Goal: Task Accomplishment & Management: Manage account settings

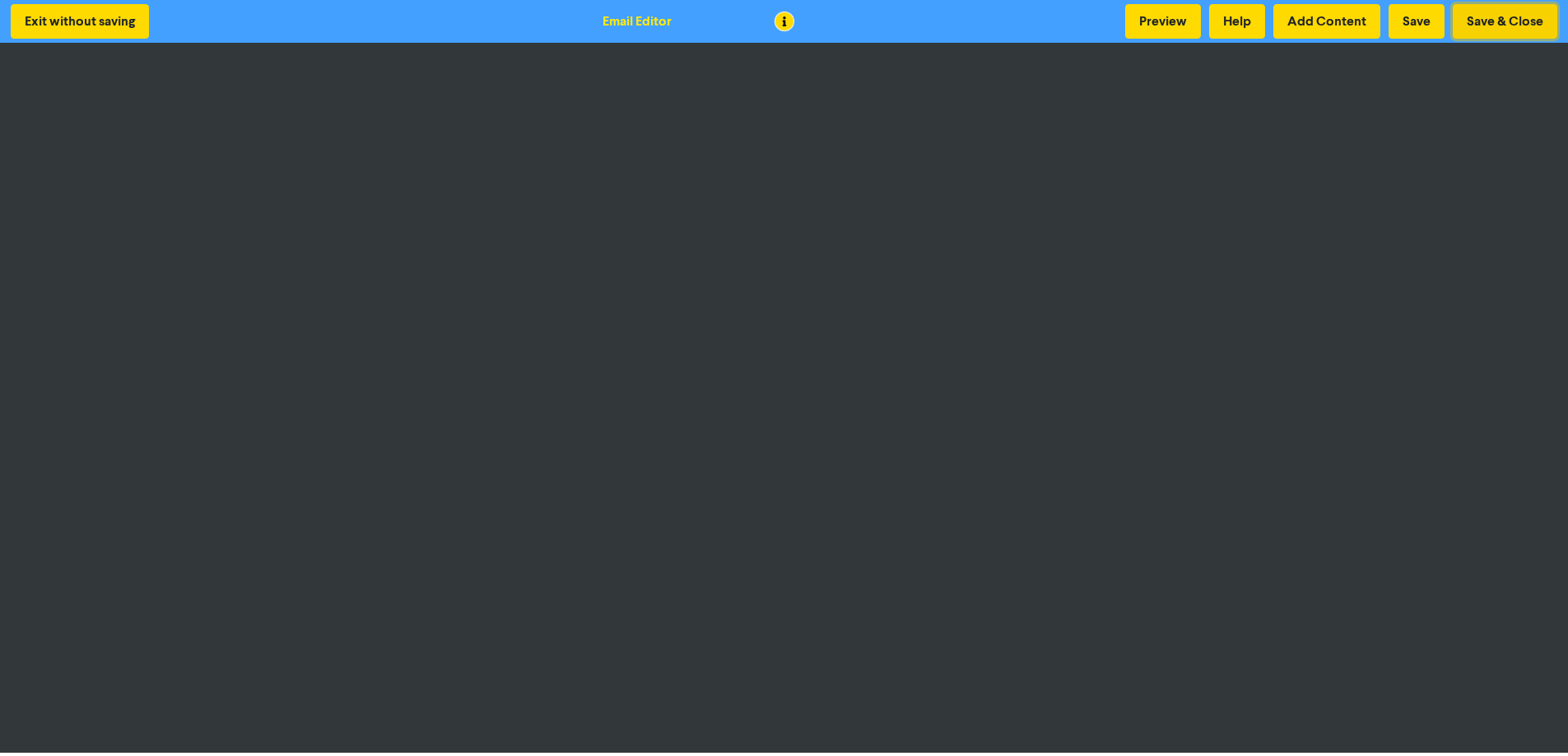
click at [1511, 24] on button "Save & Close" at bounding box center [1506, 22] width 105 height 35
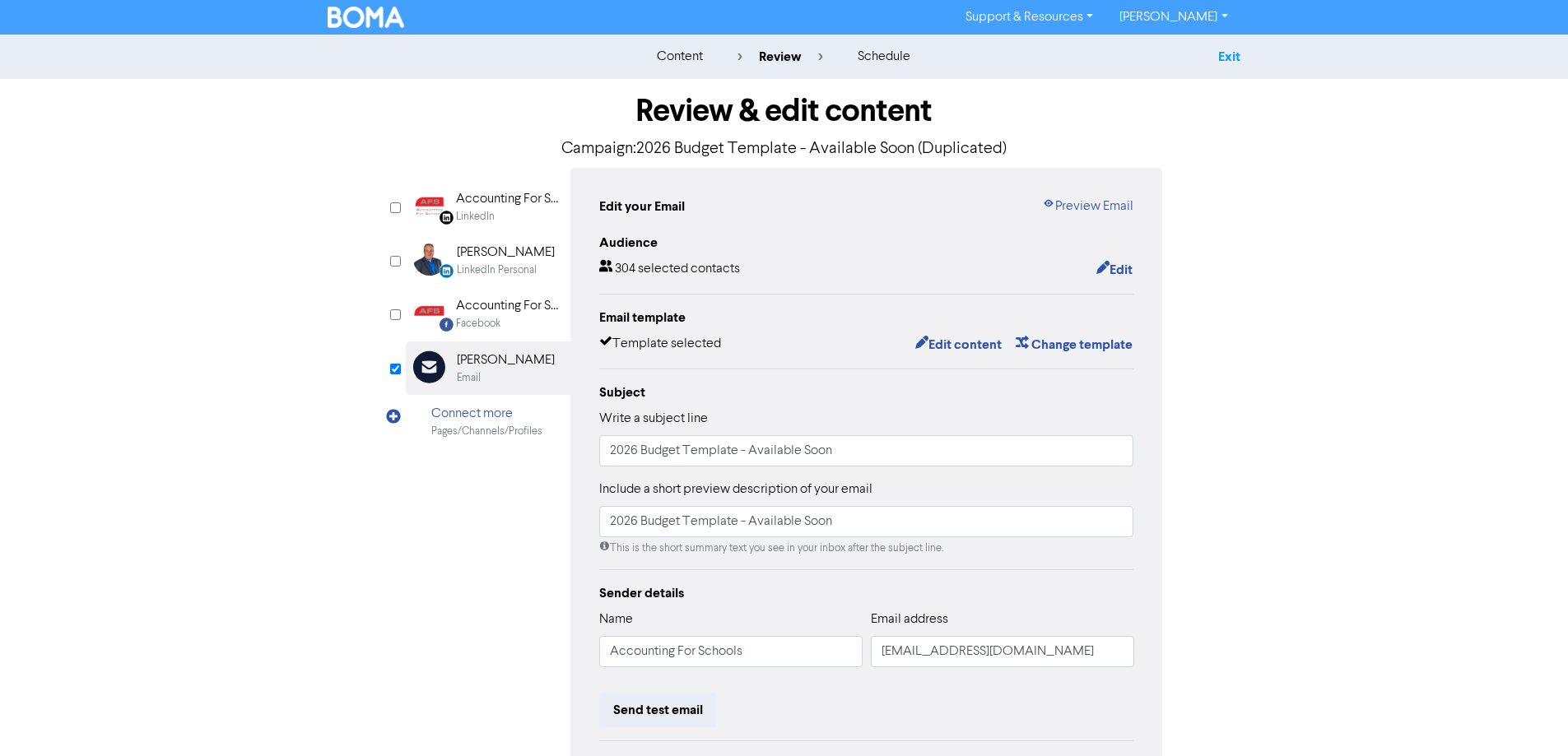
click at [1229, 51] on link "Exit" at bounding box center [1229, 57] width 22 height 17
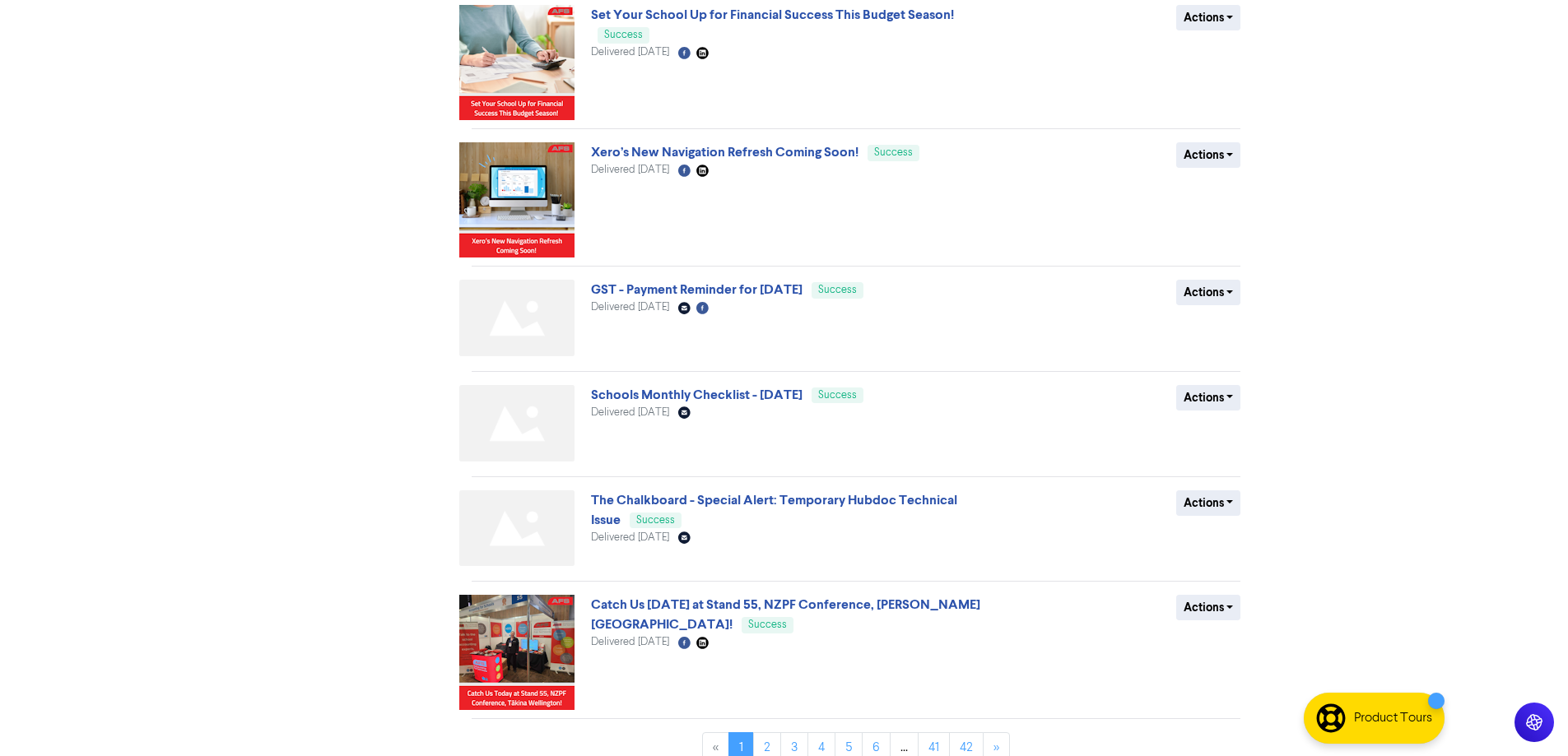
scroll to position [636, 0]
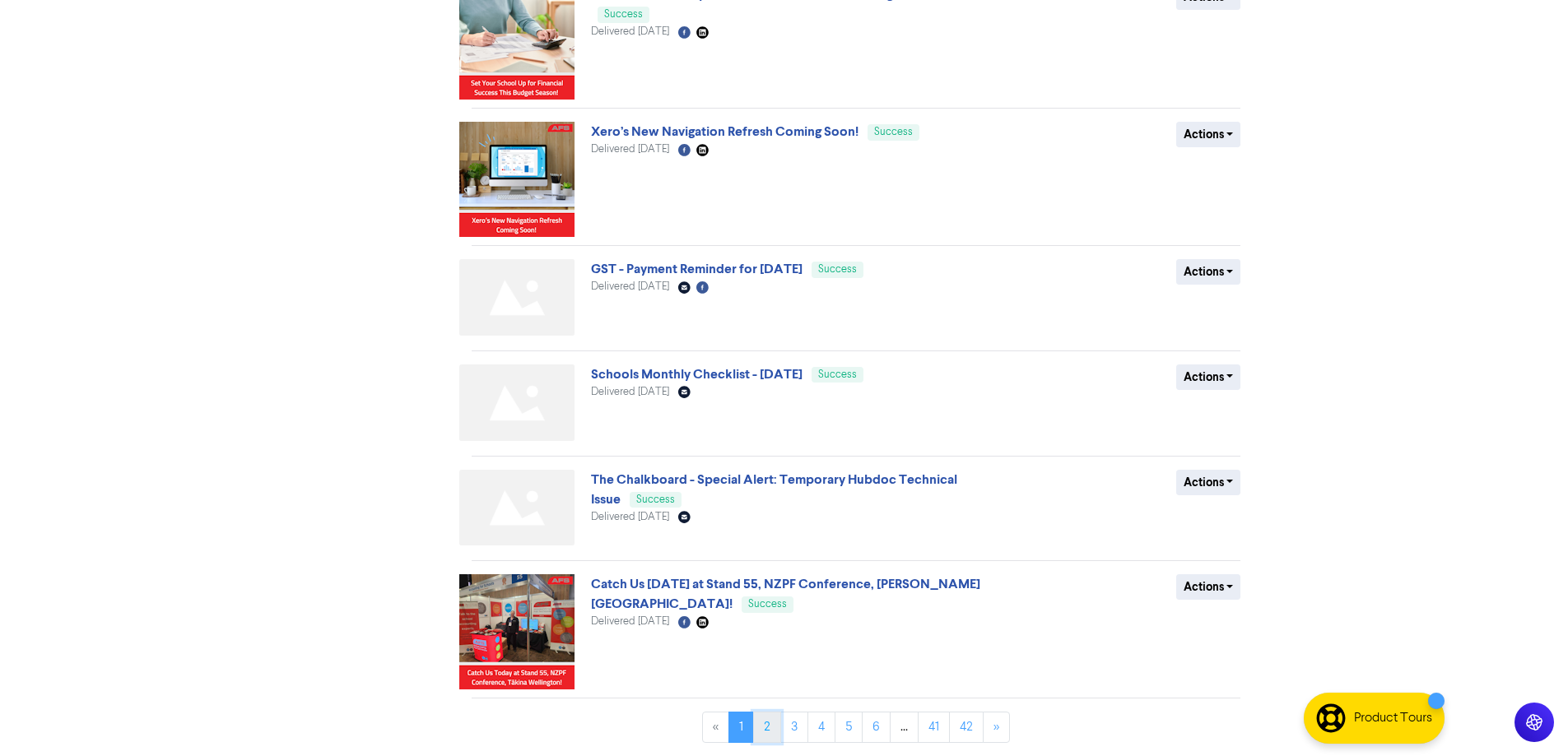
click at [772, 723] on link "2" at bounding box center [768, 728] width 28 height 32
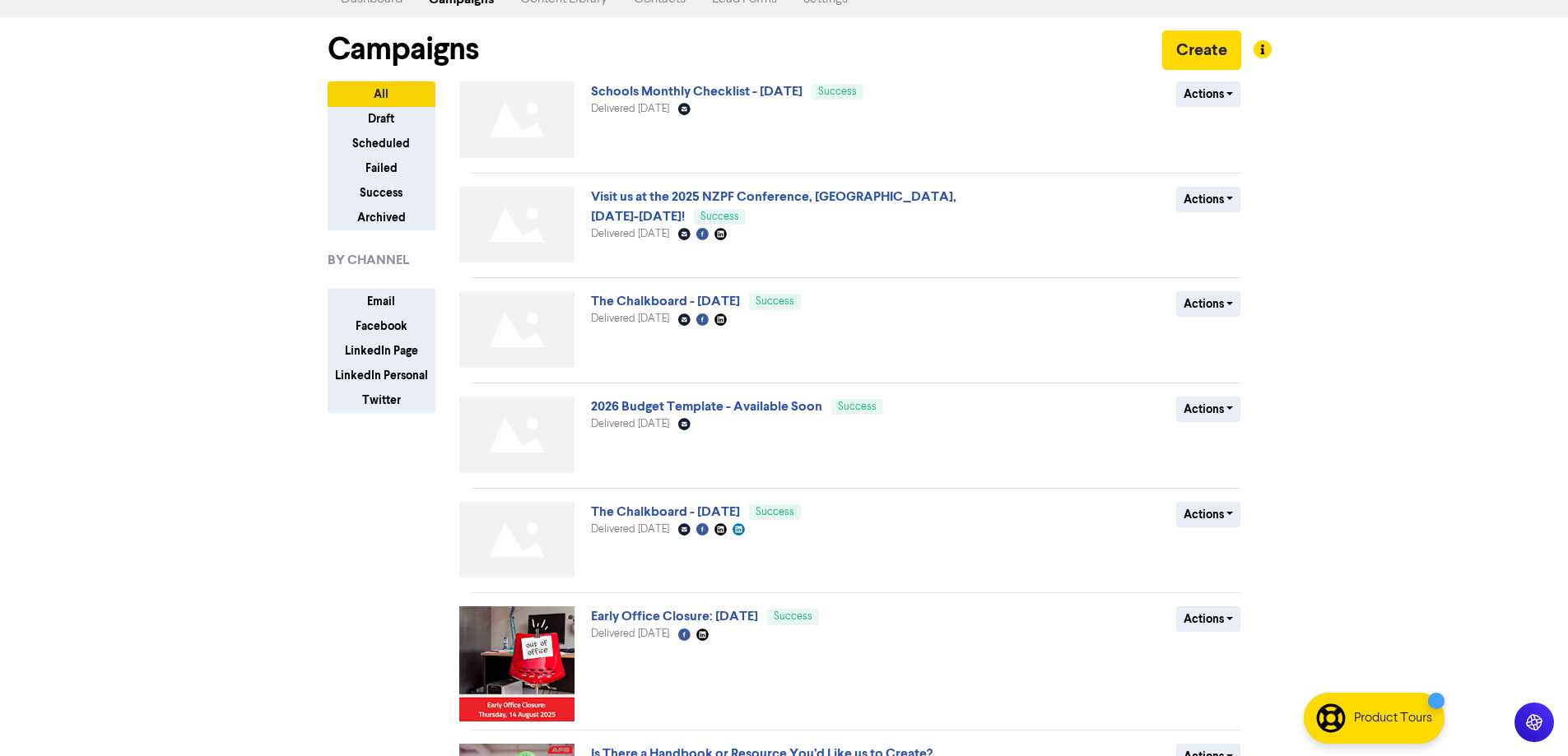
scroll to position [82, 0]
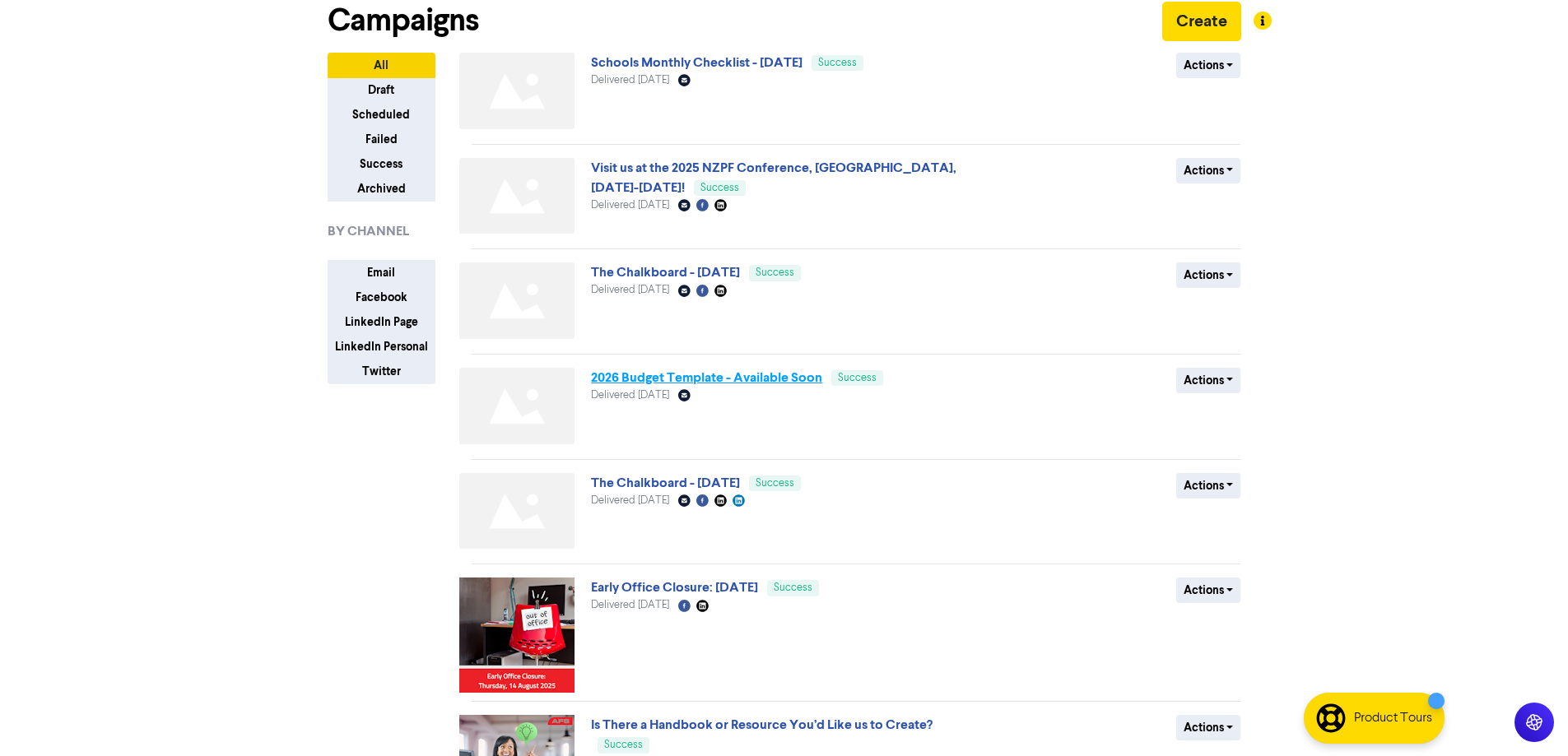
click at [774, 377] on link "2026 Budget Template - Available Soon" at bounding box center [706, 378] width 232 height 17
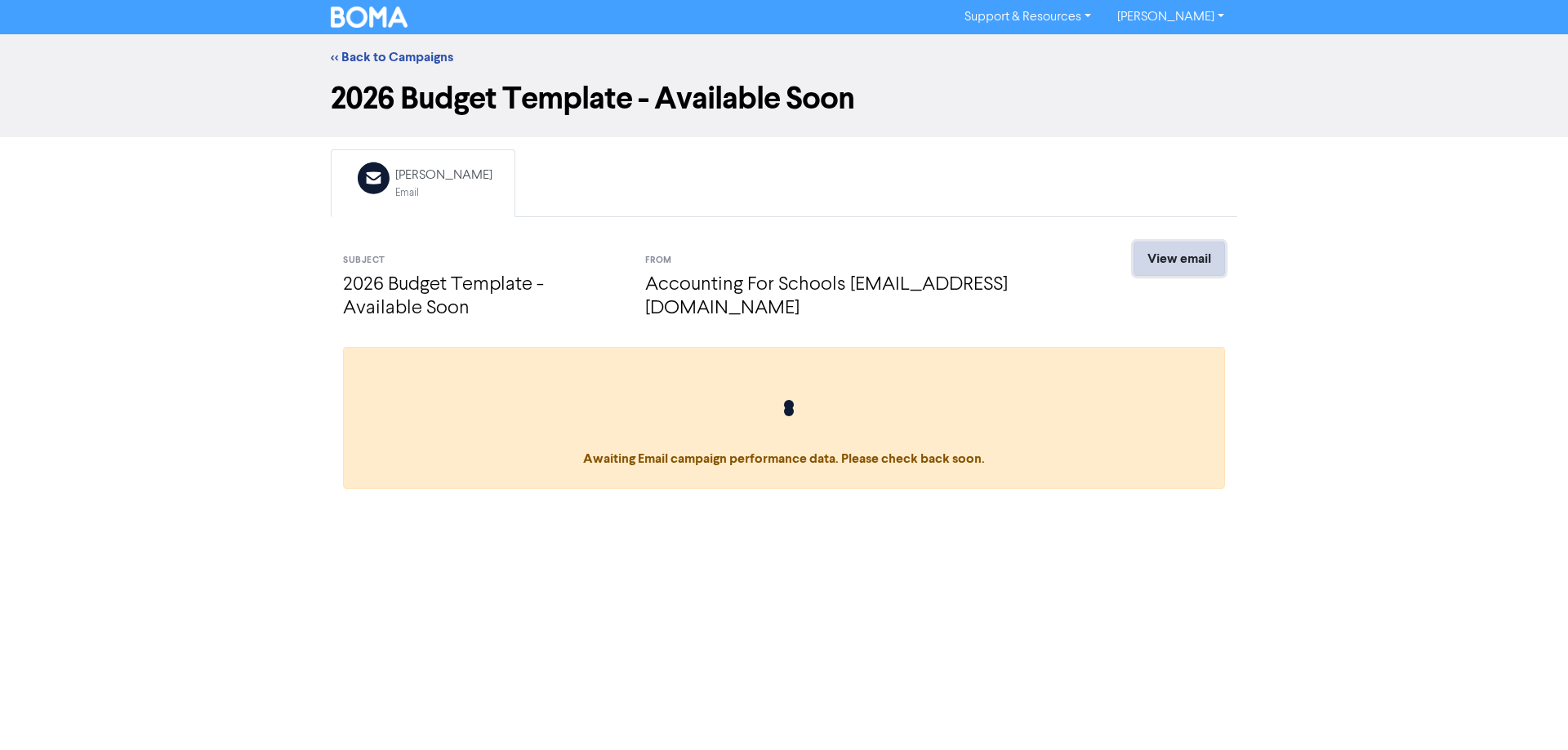
click at [1182, 261] on link "View email" at bounding box center [1179, 259] width 91 height 35
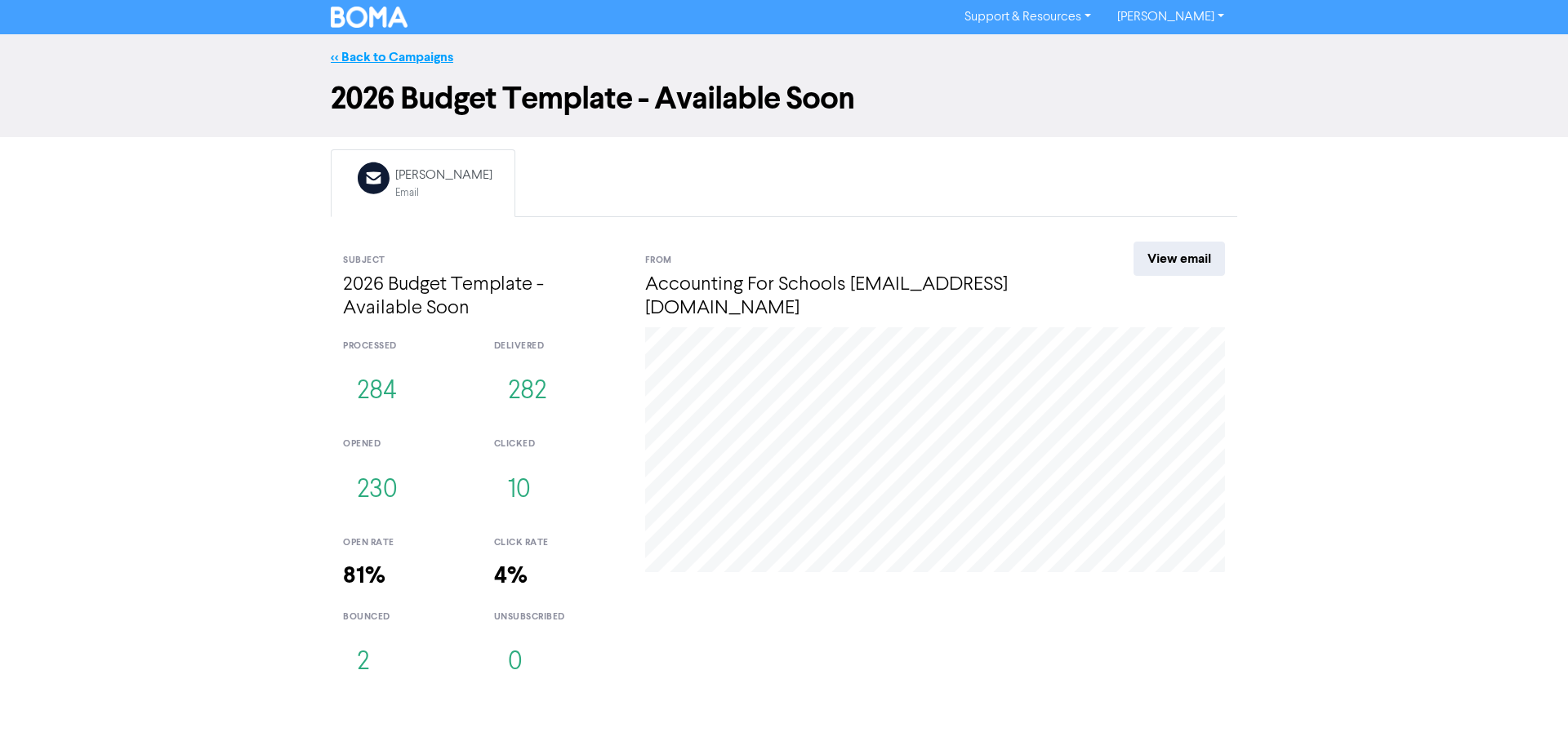
click at [401, 50] on link "<< Back to Campaigns" at bounding box center [392, 58] width 123 height 16
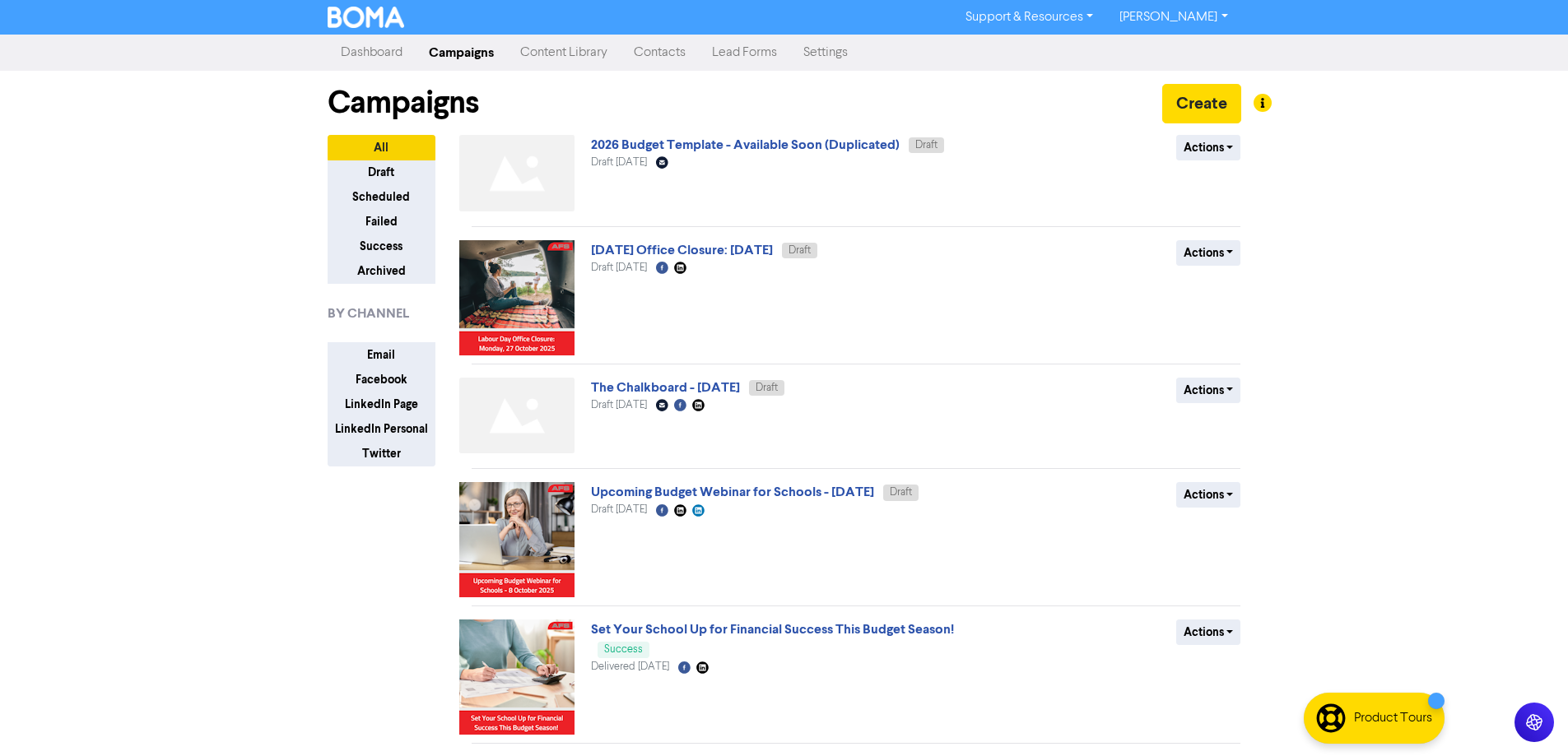
click at [1186, 9] on link "[PERSON_NAME]" at bounding box center [1174, 17] width 134 height 27
click at [1188, 52] on button "Log Out" at bounding box center [1172, 50] width 130 height 20
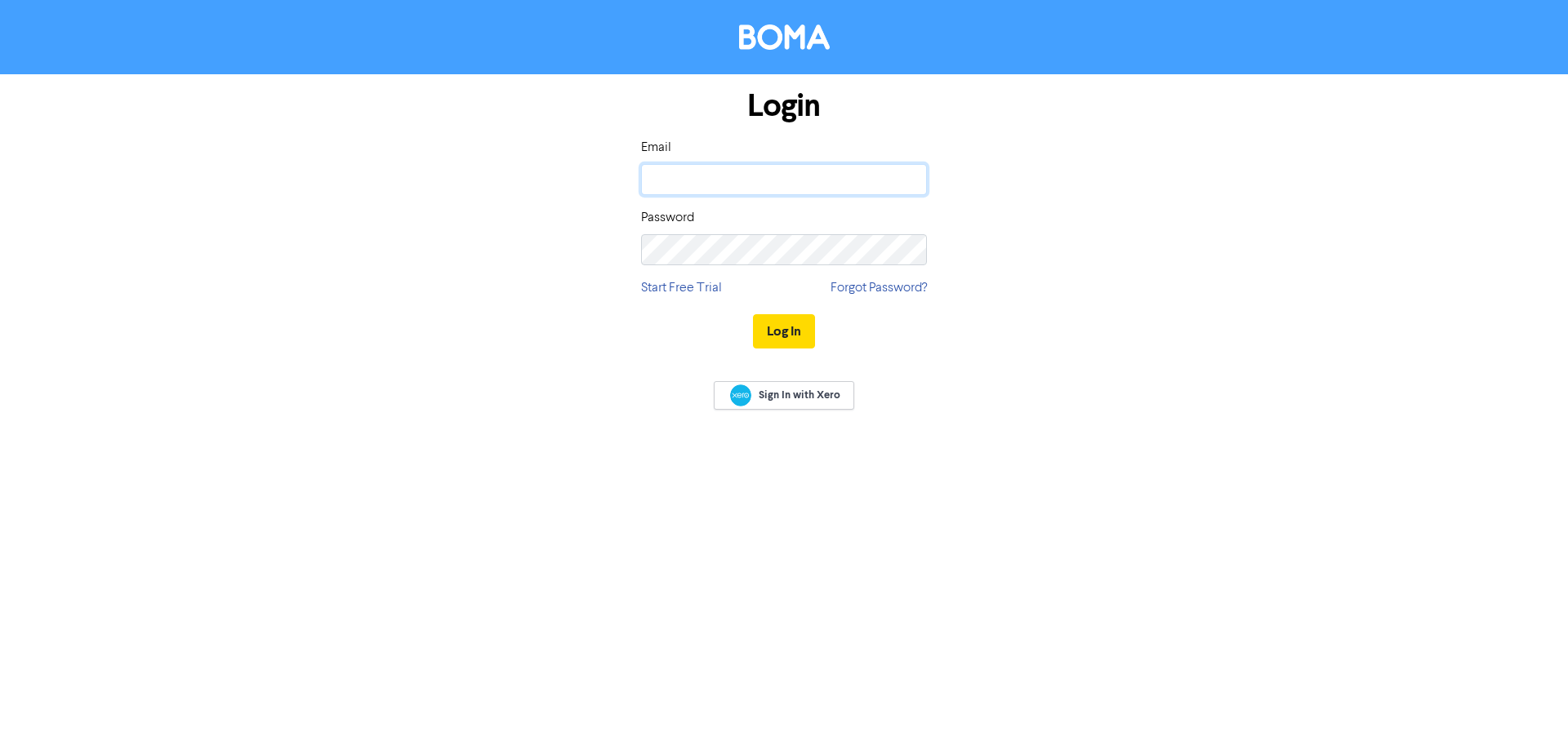
click at [734, 176] on input "email" at bounding box center [784, 179] width 286 height 31
paste input "[EMAIL_ADDRESS][DOMAIN_NAME]"
type input "[EMAIL_ADDRESS][DOMAIN_NAME]"
click at [790, 333] on button "Log In" at bounding box center [783, 332] width 62 height 35
